Goal: Task Accomplishment & Management: Use online tool/utility

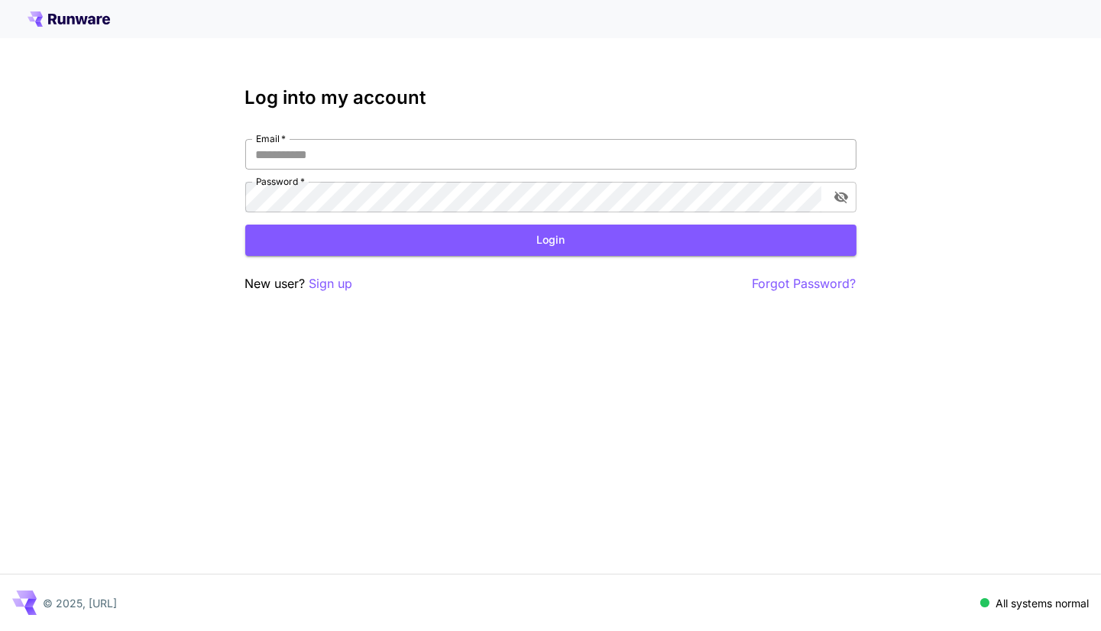
click at [434, 166] on input "Email   *" at bounding box center [550, 154] width 611 height 31
type input "**********"
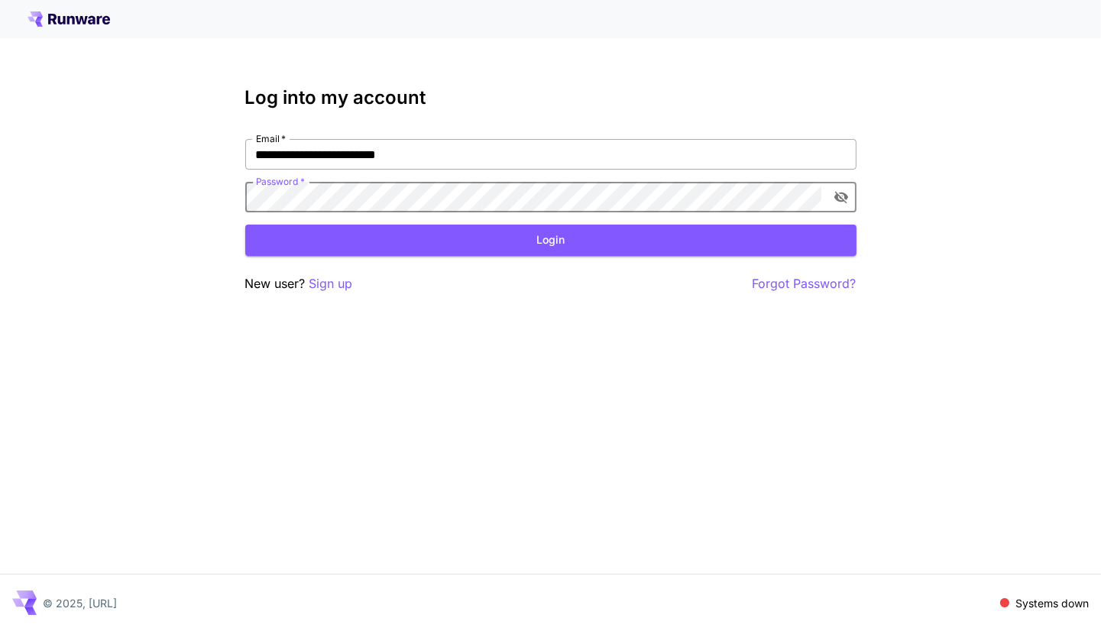
click button "Login" at bounding box center [550, 240] width 611 height 31
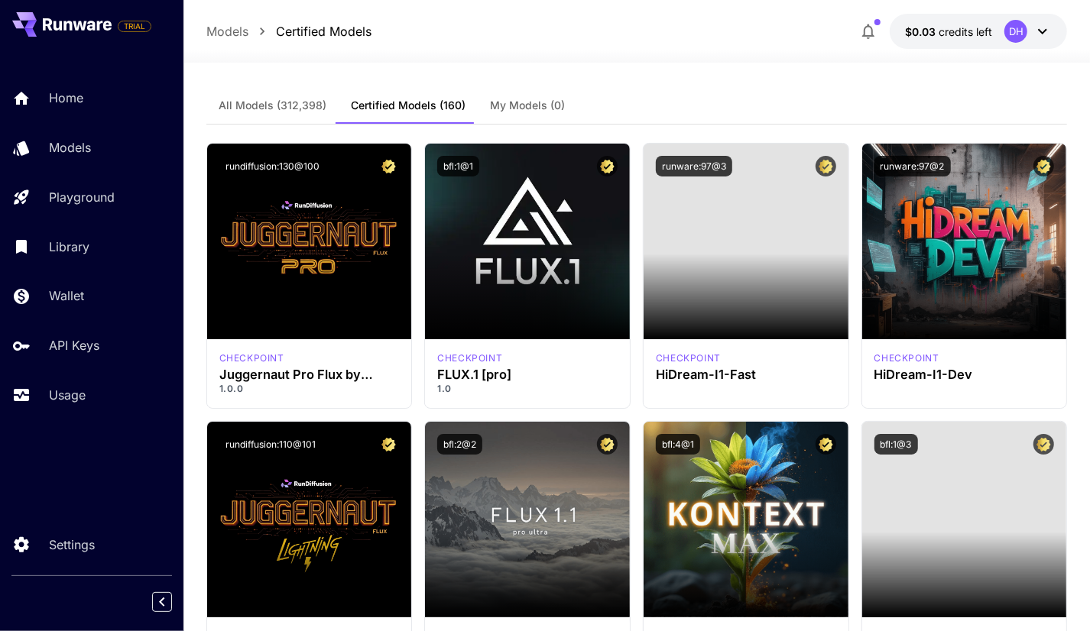
scroll to position [764, 0]
